Goal: Task Accomplishment & Management: Manage account settings

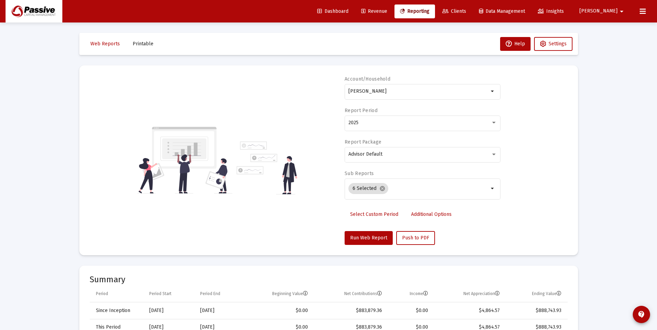
click at [471, 15] on link "Clients" at bounding box center [454, 12] width 35 height 14
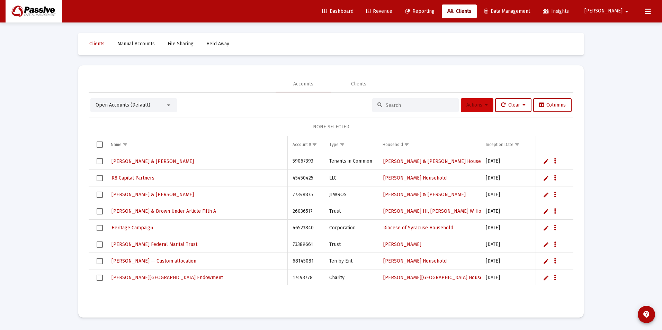
click at [474, 103] on span "Actions" at bounding box center [476, 105] width 21 height 6
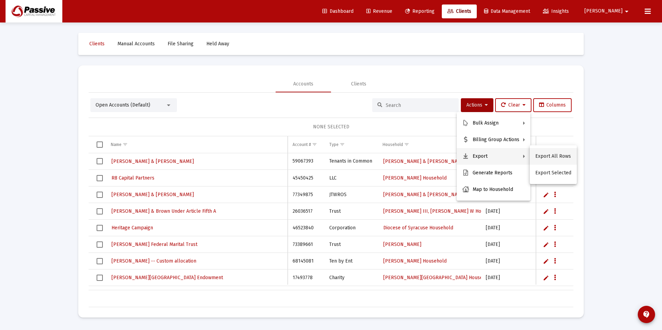
click at [541, 156] on button "Export All Rows" at bounding box center [553, 156] width 47 height 17
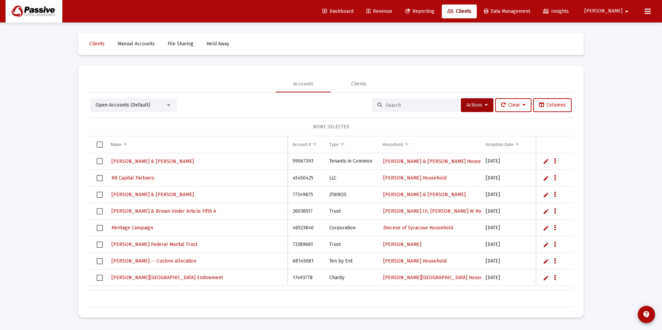
click at [602, 191] on div "Loading... Clients Manual Accounts File Sharing Held Away Accounts Clients Open…" at bounding box center [331, 165] width 662 height 330
click at [353, 10] on span "Dashboard" at bounding box center [337, 11] width 31 height 6
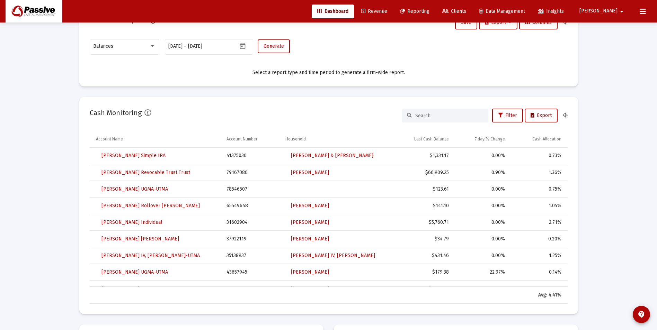
click at [542, 115] on span "Export" at bounding box center [540, 116] width 21 height 6
click at [611, 235] on div "Loading... Assets Under Management Monthly 90 Days Firm Wide Target vs Actual A…" at bounding box center [328, 291] width 657 height 1483
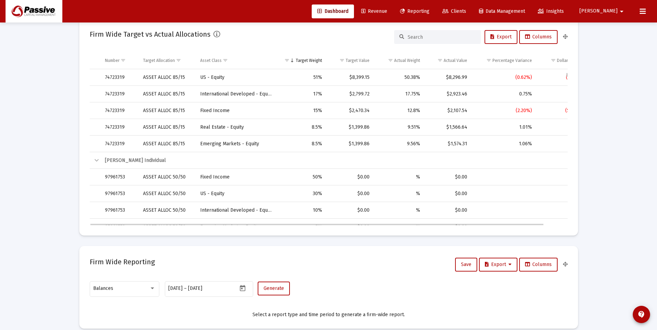
scroll to position [1876, 0]
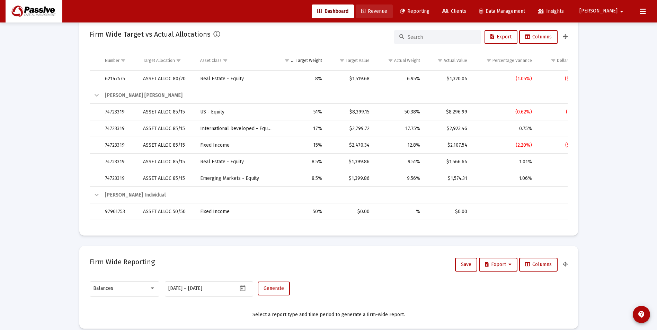
click at [387, 14] on span "Revenue" at bounding box center [374, 11] width 26 height 6
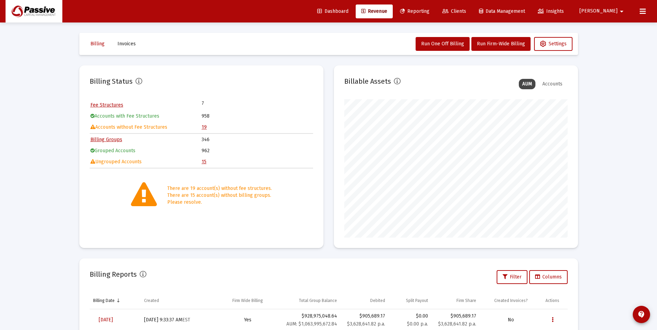
click at [205, 162] on link "15" at bounding box center [203, 162] width 5 height 6
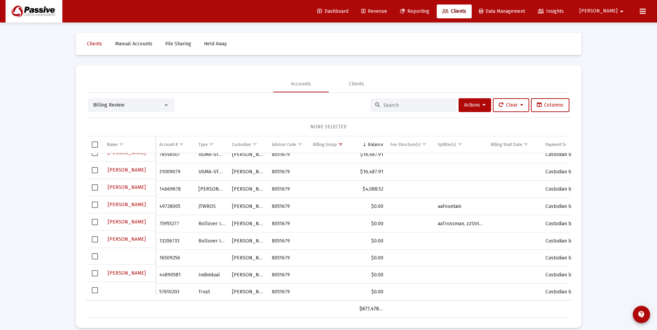
scroll to position [116, 0]
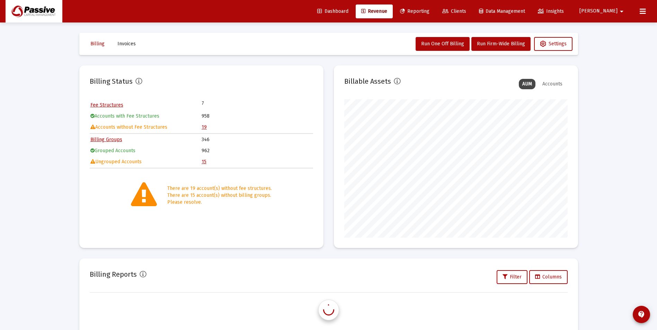
scroll to position [138, 223]
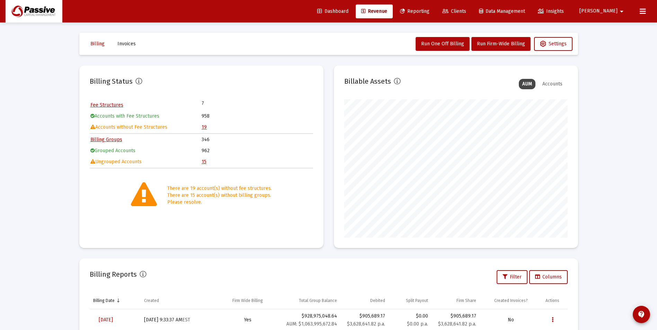
click at [203, 129] on link "19" at bounding box center [203, 127] width 5 height 6
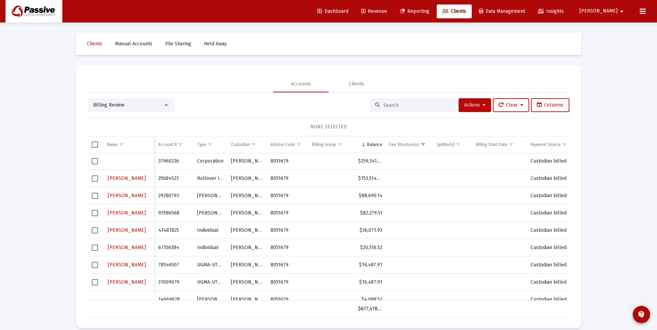
click at [484, 110] on button "Actions" at bounding box center [474, 105] width 33 height 14
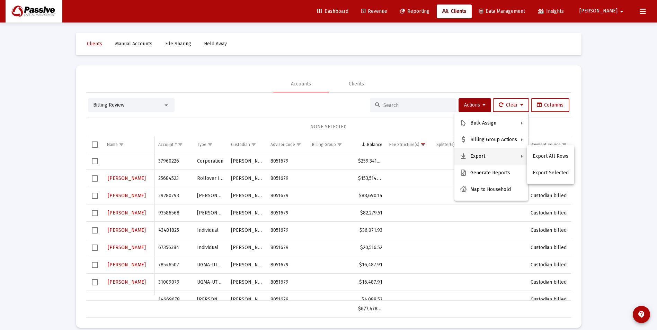
click at [488, 159] on button "Export" at bounding box center [491, 156] width 74 height 17
click at [538, 157] on button "Export All Rows" at bounding box center [550, 156] width 47 height 17
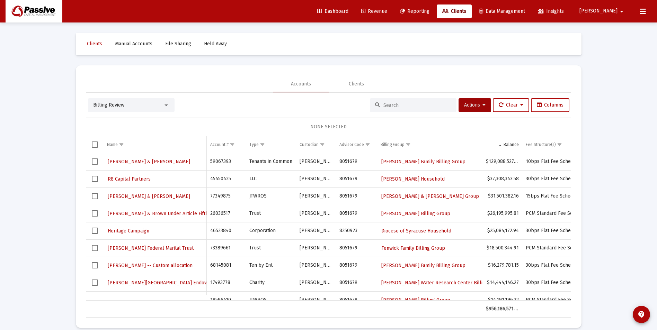
drag, startPoint x: 375, startPoint y: 10, endPoint x: 379, endPoint y: 13, distance: 4.4
click at [354, 11] on link "Dashboard" at bounding box center [333, 12] width 42 height 14
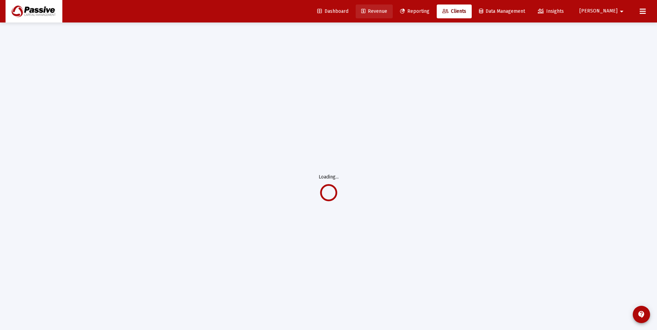
click at [387, 14] on span "Revenue" at bounding box center [374, 11] width 26 height 6
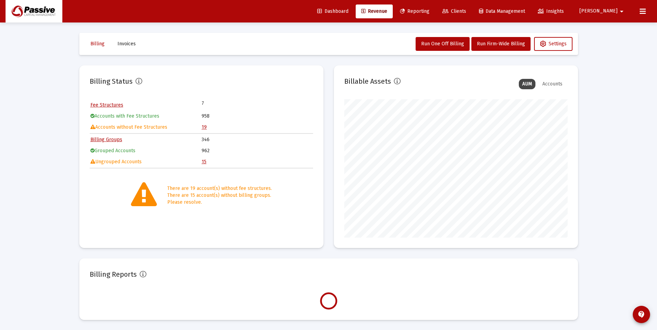
scroll to position [138, 223]
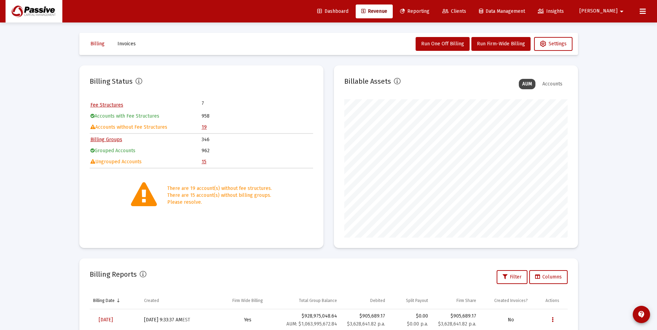
click at [203, 125] on link "19" at bounding box center [203, 127] width 5 height 6
